Goal: Task Accomplishment & Management: Manage account settings

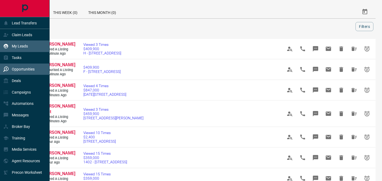
click at [13, 47] on p "My Leads" at bounding box center [20, 46] width 16 height 4
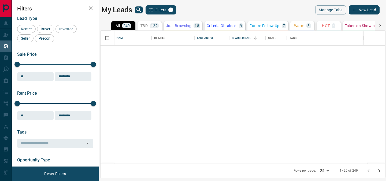
scroll to position [296, 0]
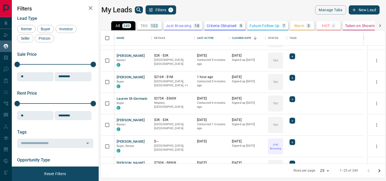
click at [151, 26] on p "122" at bounding box center [154, 26] width 7 height 4
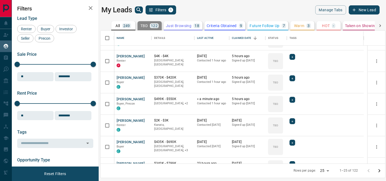
scroll to position [0, 0]
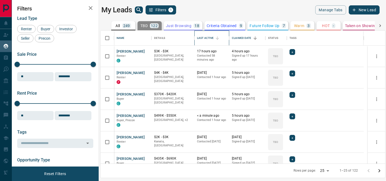
click at [198, 36] on div "Last Active" at bounding box center [205, 38] width 17 height 15
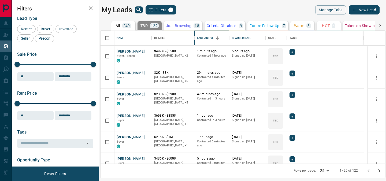
scroll to position [418, 0]
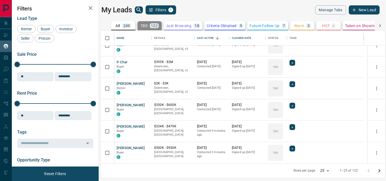
click at [325, 170] on body "Lead Transfers Claim Leads My Leads Tasks Opportunities Deals Campaigns Automat…" at bounding box center [193, 87] width 386 height 174
click at [322, 172] on li "100" at bounding box center [325, 170] width 14 height 8
type input "***"
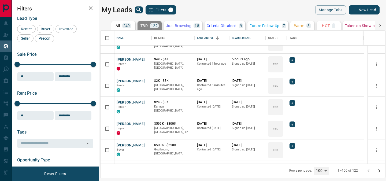
scroll to position [223, 0]
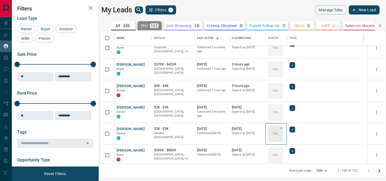
click at [273, 135] on p "TBD" at bounding box center [275, 134] width 5 height 4
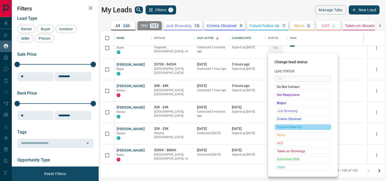
click at [282, 126] on span "Future Follow Up" at bounding box center [303, 126] width 52 height 5
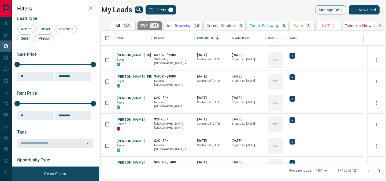
scroll to position [2026, 0]
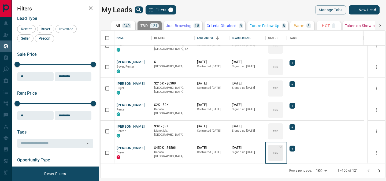
click at [272, 154] on div "TBD" at bounding box center [275, 153] width 15 height 16
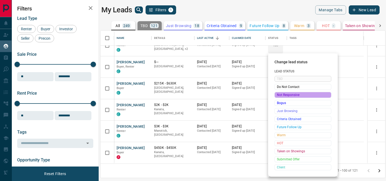
click at [287, 96] on span "Not Responsive" at bounding box center [303, 94] width 52 height 5
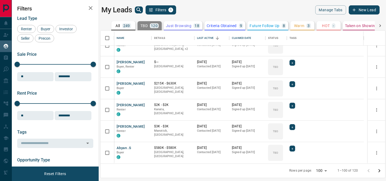
scroll to position [1732, 0]
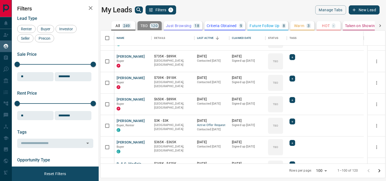
click at [382, 118] on div "My Leads Filters 1 Manage Tabs New Lead All 249 TBD 120 Do Not Contact - Not Re…" at bounding box center [199, 87] width 374 height 174
